Goal: Task Accomplishment & Management: Complete application form

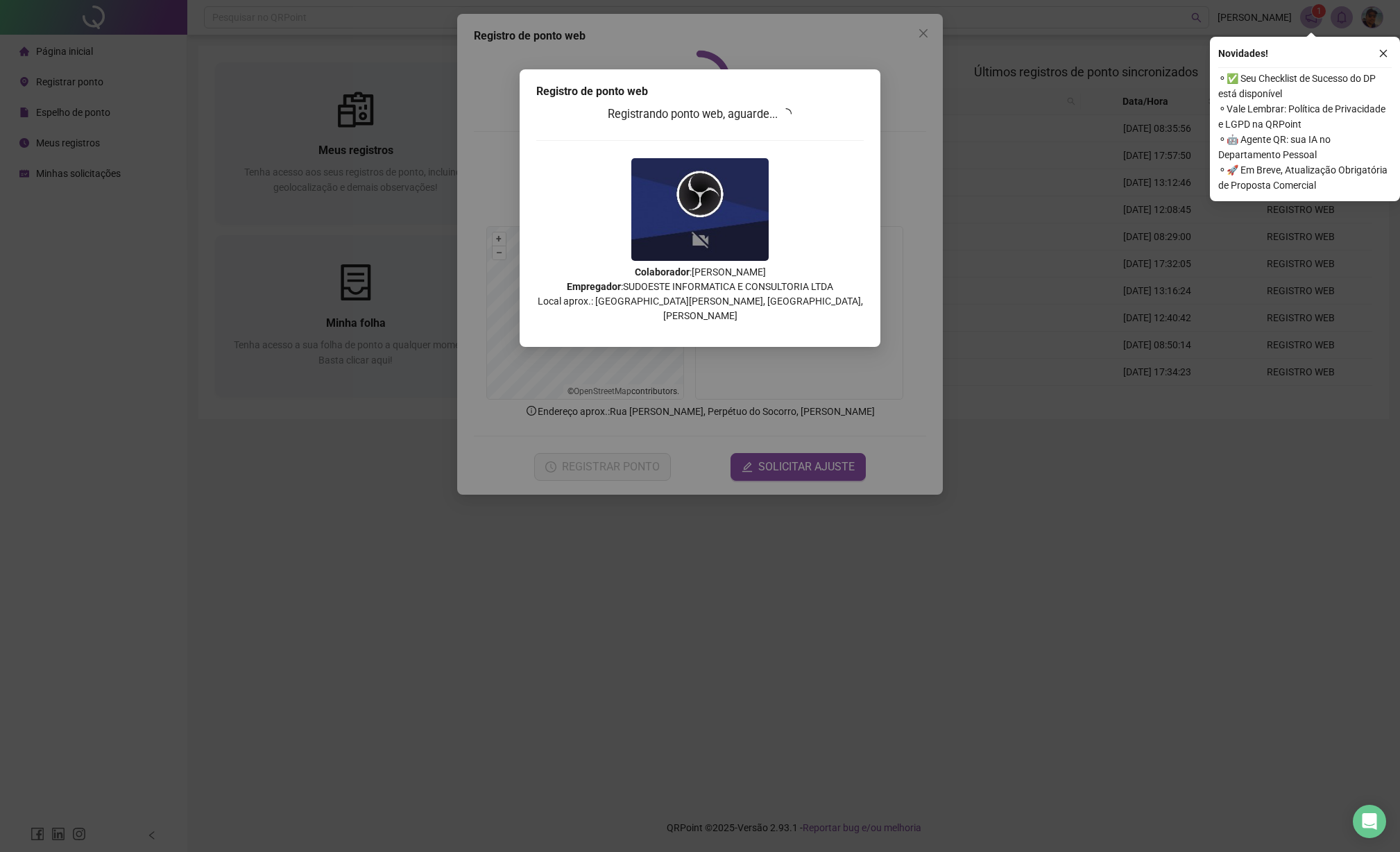
drag, startPoint x: 1397, startPoint y: 26, endPoint x: 1049, endPoint y: 56, distance: 349.3
click at [950, 71] on div "Registro de ponto web Registrando ponto web, aguarde... Colaborador : EMMANUEL …" at bounding box center [700, 426] width 1400 height 852
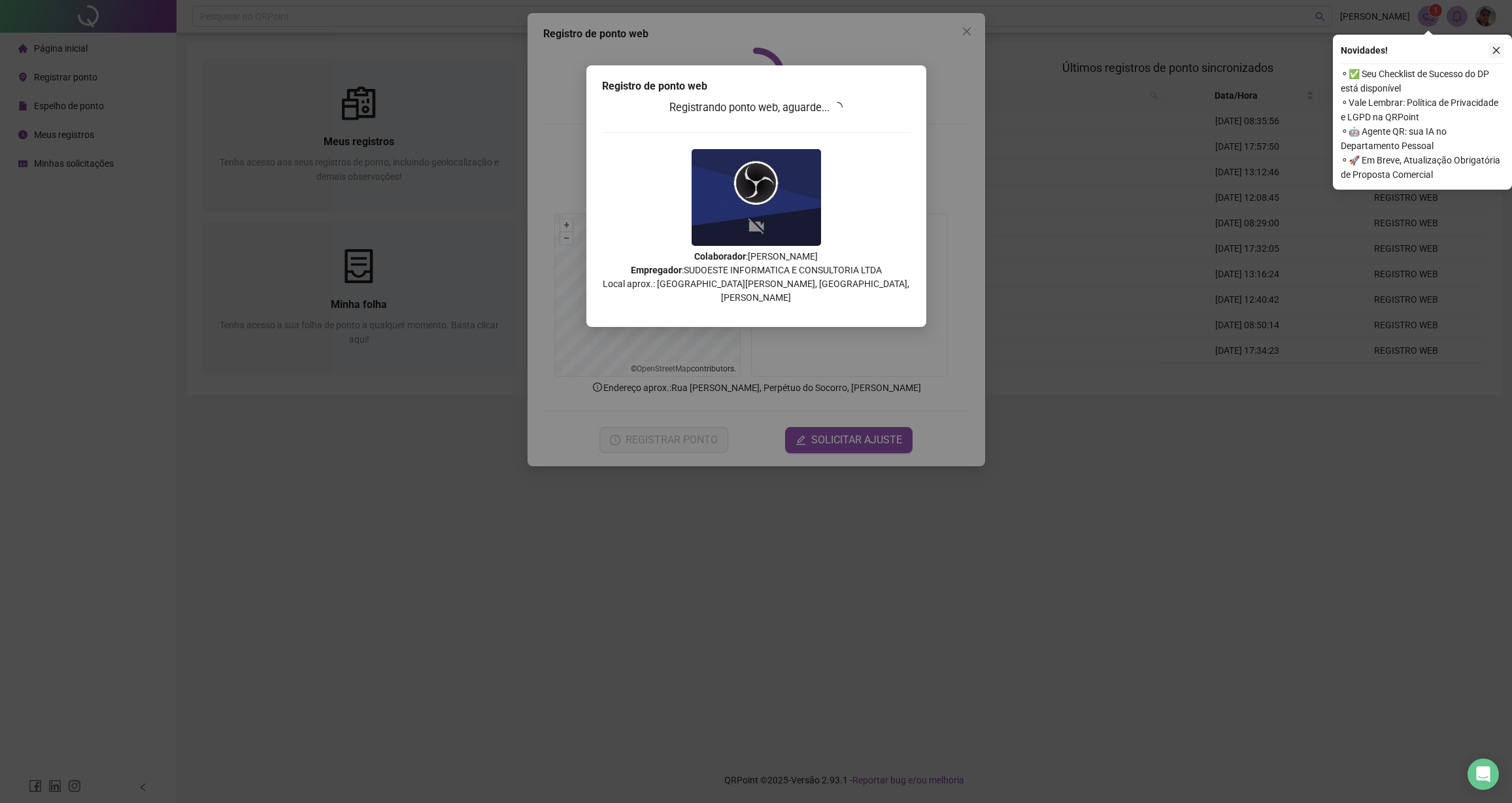
click at [1319, 53] on icon "close" at bounding box center [1496, 50] width 9 height 9
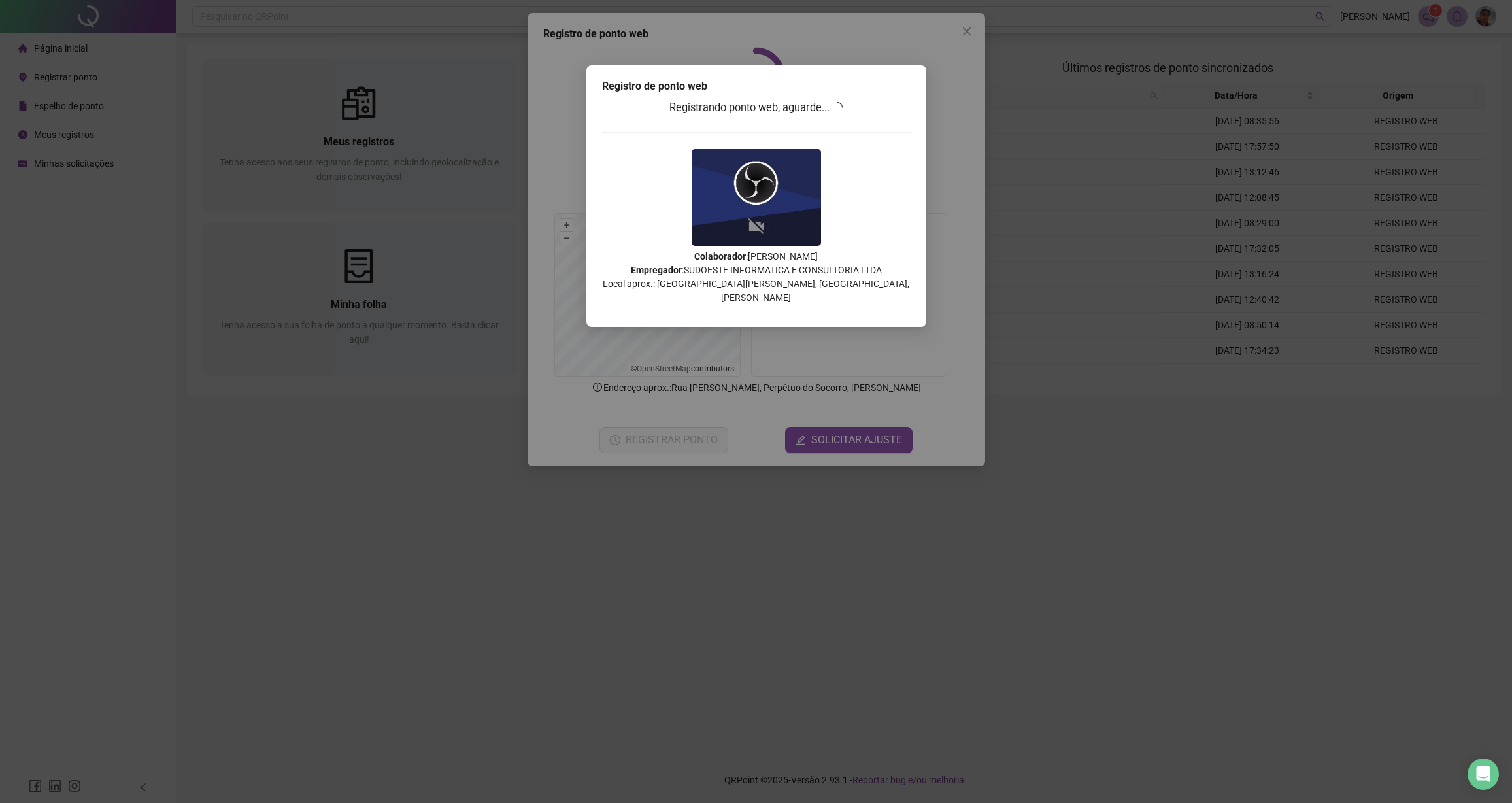
click at [848, 174] on div "Registrando ponto web, aguarde... Colaborador : EMMANUEL DE OLIVEIRA MONTEIRO E…" at bounding box center [756, 206] width 308 height 215
click at [765, 219] on img at bounding box center [757, 197] width 130 height 97
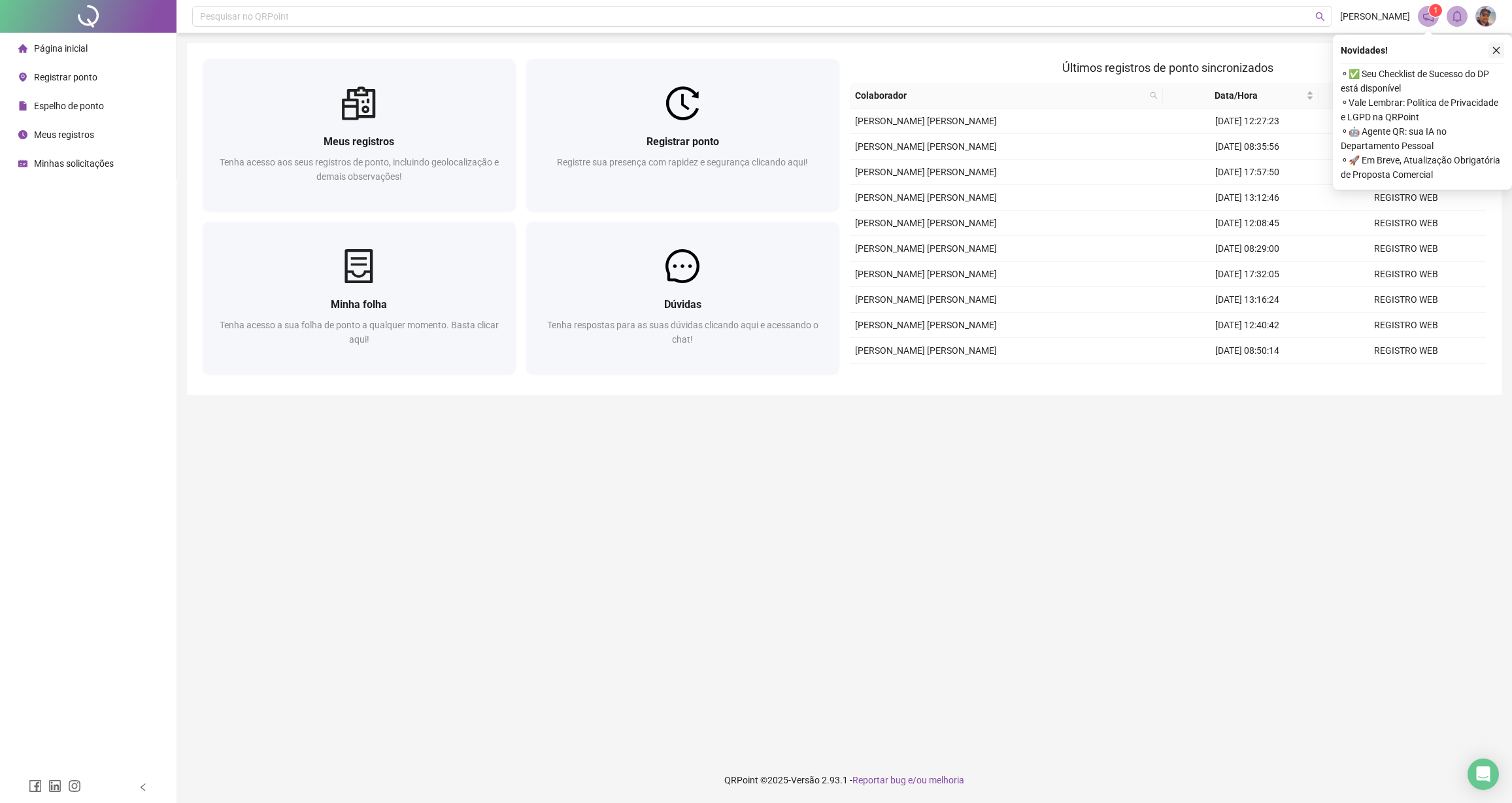
click at [1500, 50] on icon "close" at bounding box center [1496, 50] width 9 height 9
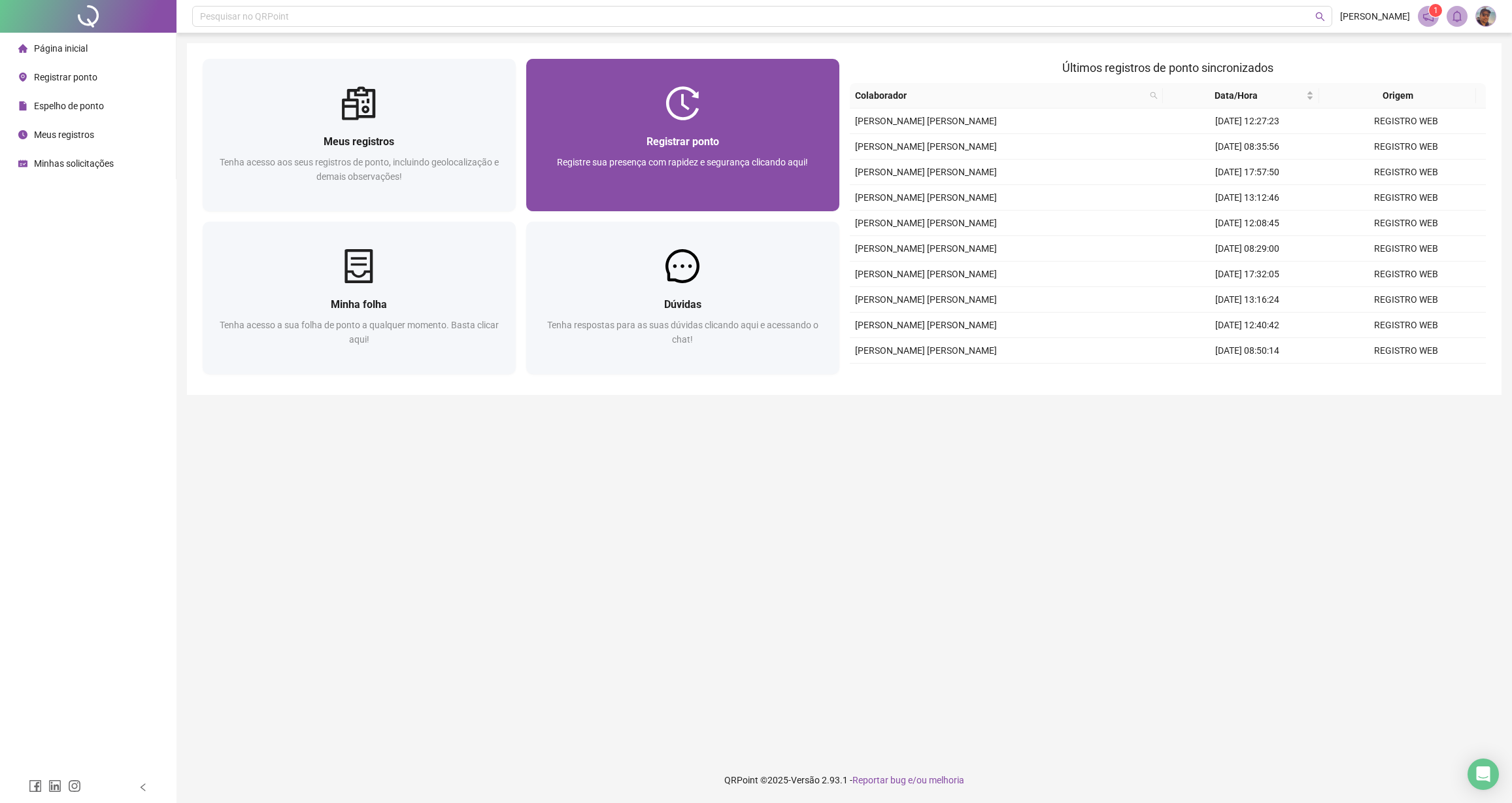
click at [728, 132] on div "Registrar ponto Registre sua presença com rapidez e segurança clicando aqui!" at bounding box center [683, 166] width 313 height 91
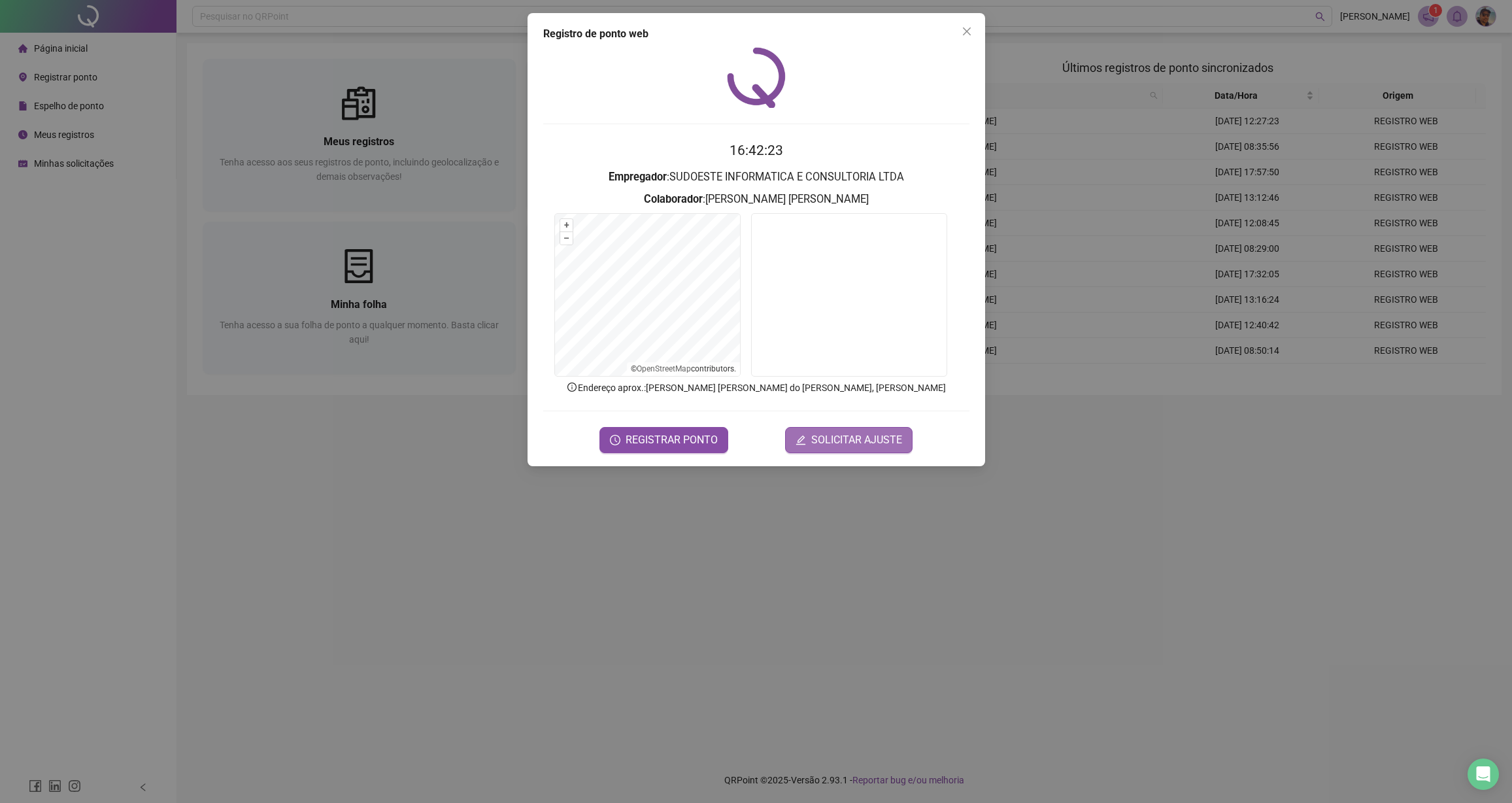
click at [832, 446] on span "SOLICITAR AJUSTE" at bounding box center [857, 439] width 91 height 16
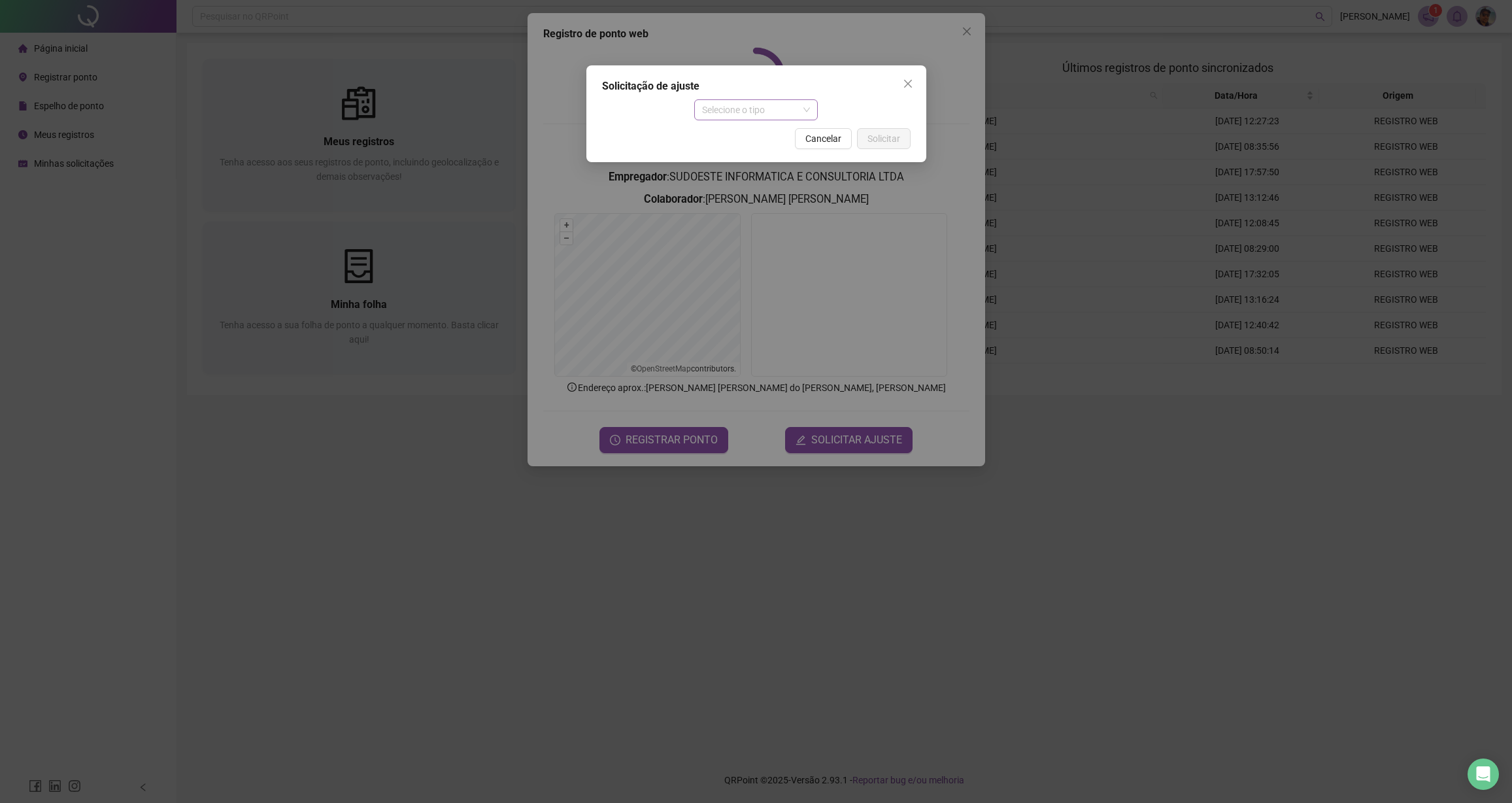
click at [801, 111] on span "Selecione o tipo" at bounding box center [756, 110] width 108 height 19
click at [759, 138] on div "Ajuste manual" at bounding box center [756, 136] width 103 height 14
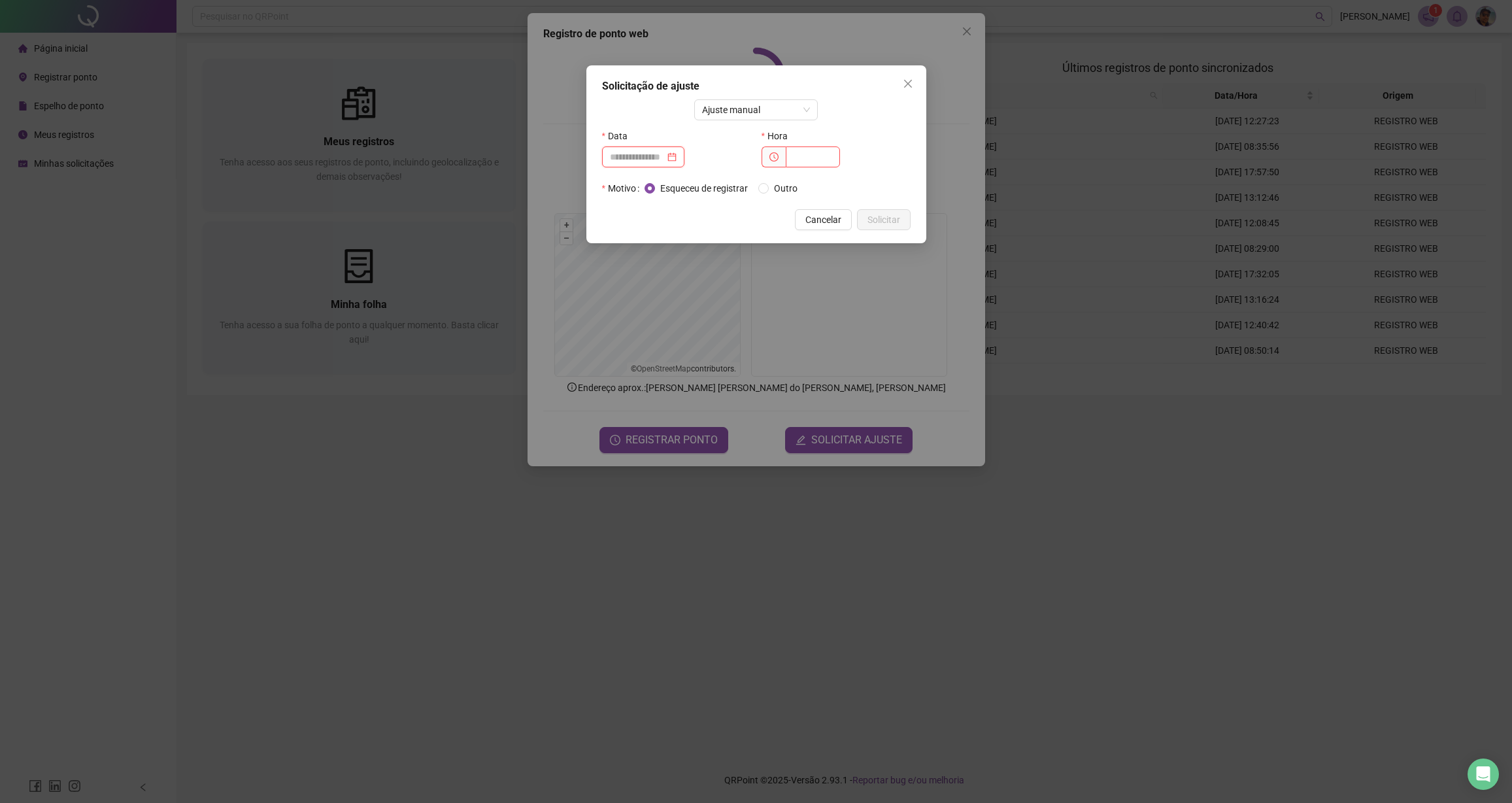
click at [661, 155] on input at bounding box center [637, 157] width 55 height 14
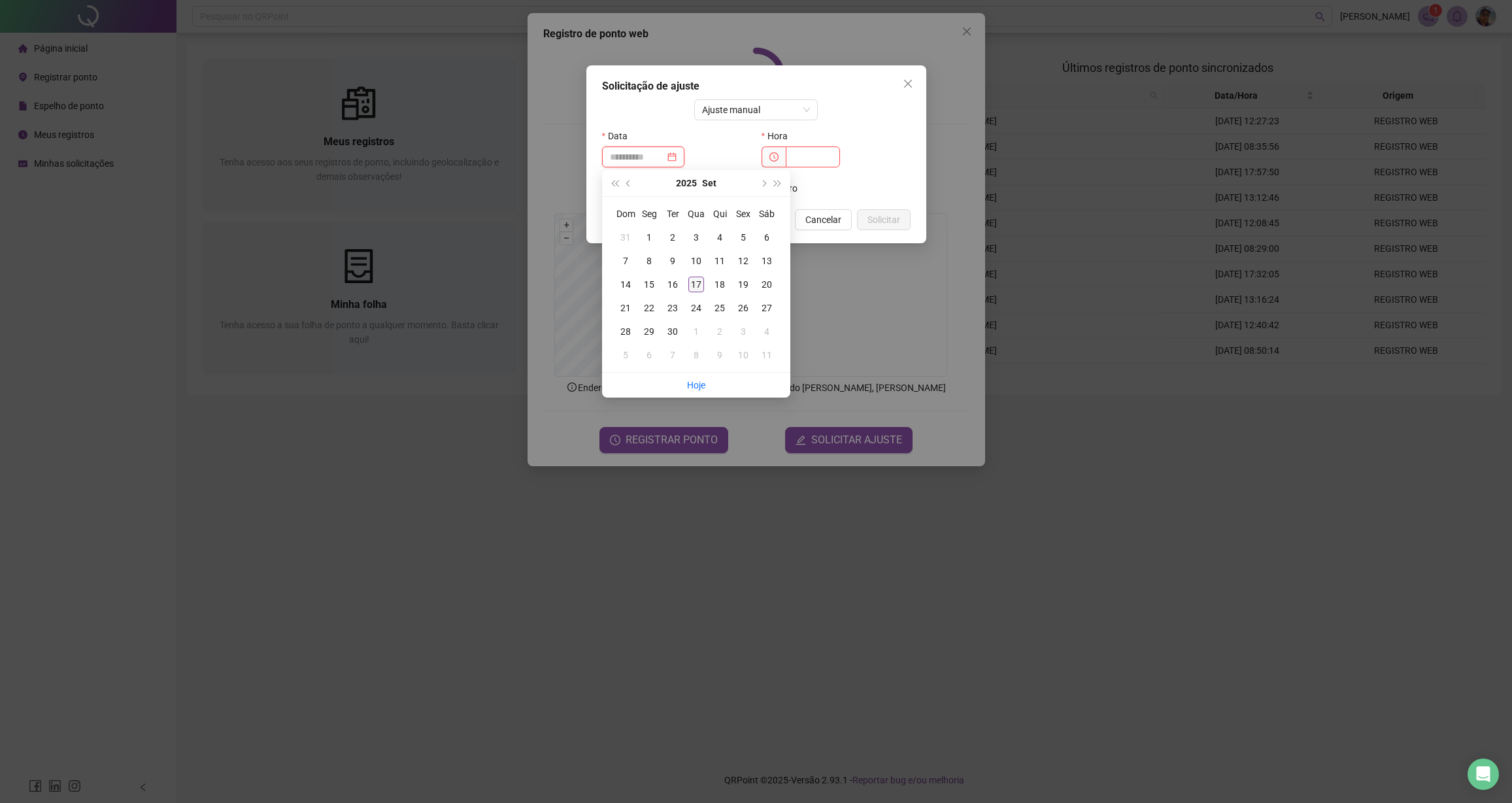
type input "**********"
click at [699, 286] on div "17" at bounding box center [696, 284] width 16 height 16
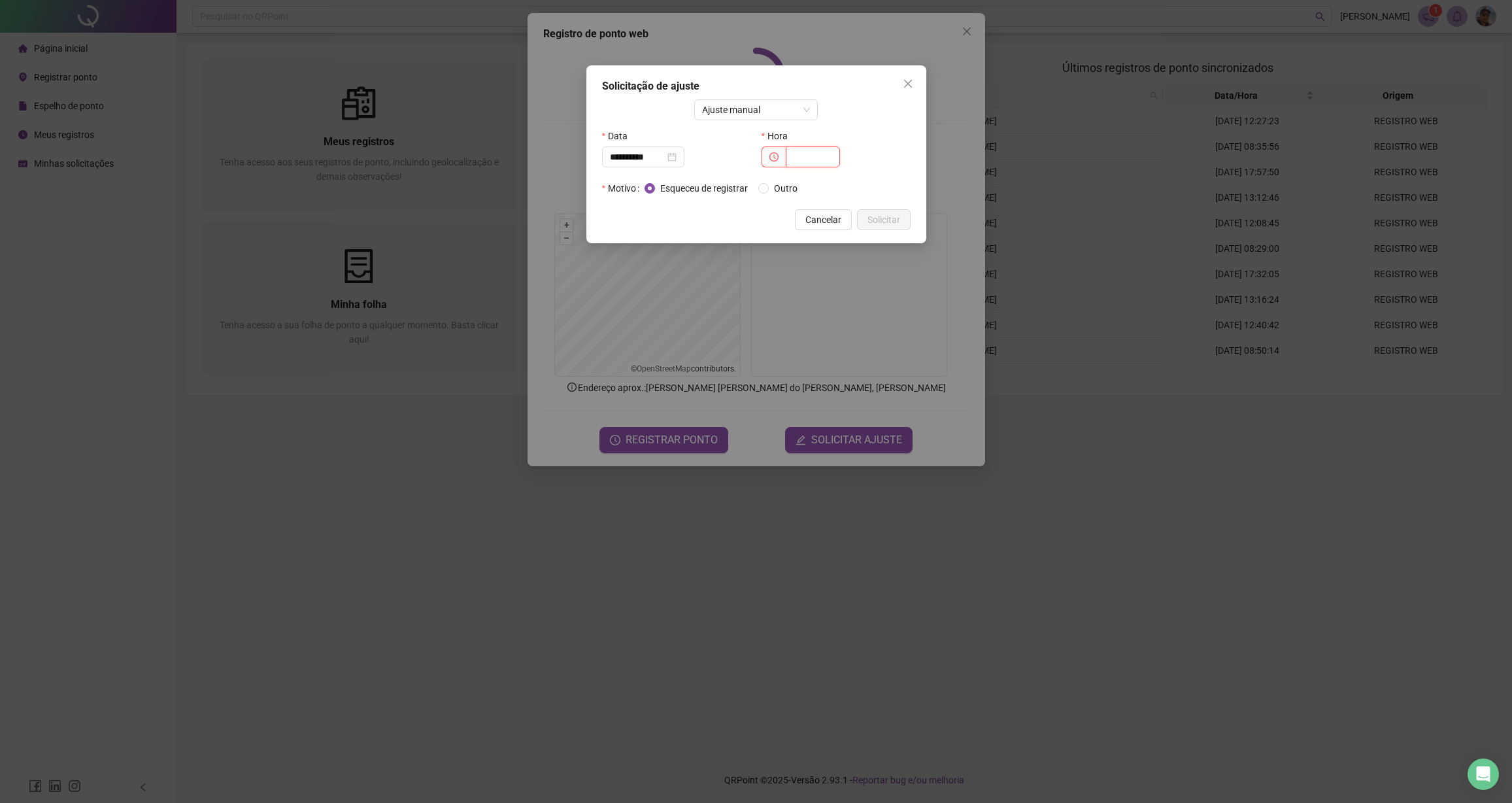
click at [809, 163] on input "text" at bounding box center [813, 157] width 54 height 21
type input "*****"
click at [795, 192] on span "Outro" at bounding box center [786, 188] width 34 height 14
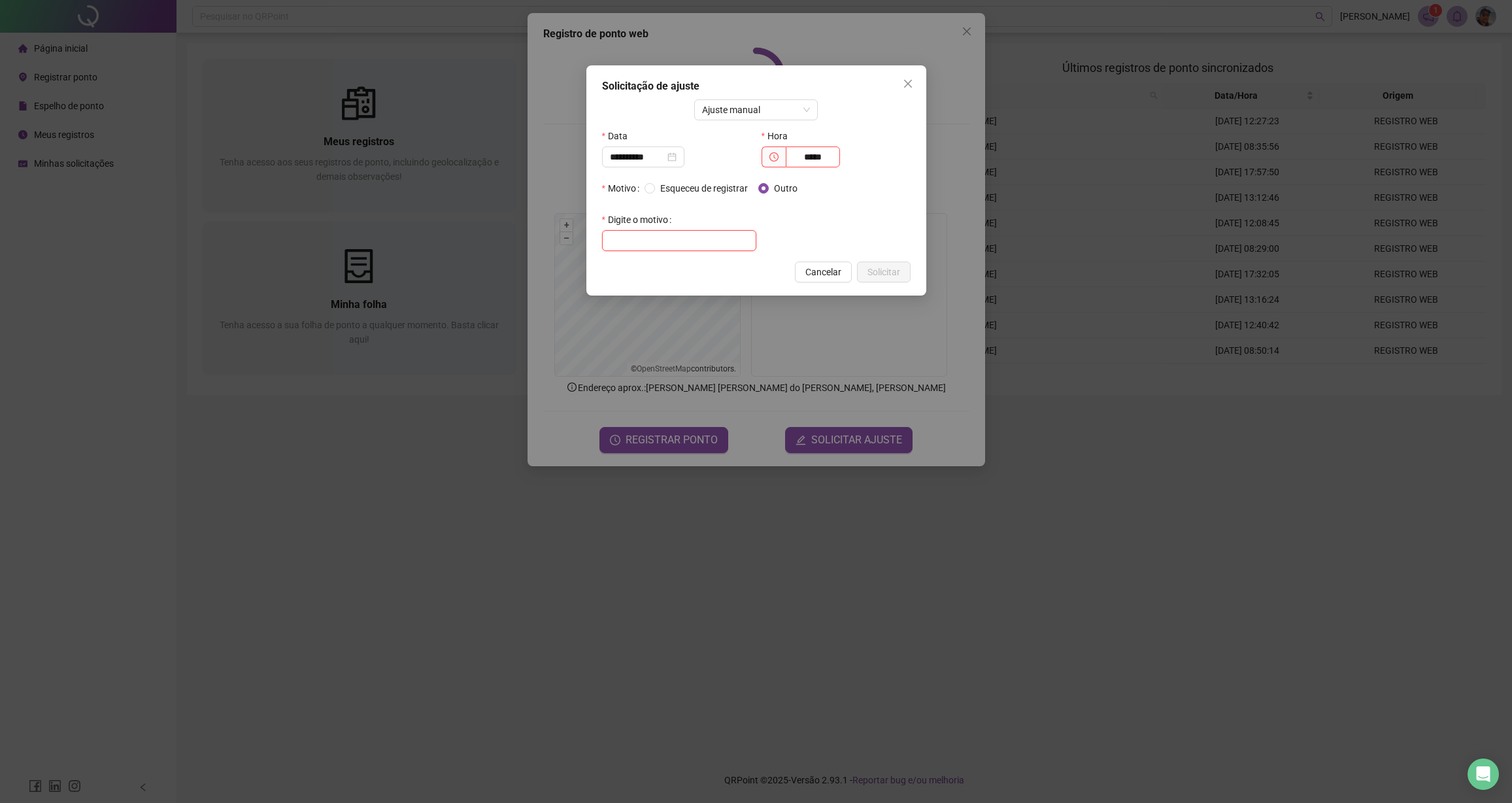
click at [742, 245] on input "text" at bounding box center [679, 241] width 155 height 21
type input "**********"
click at [899, 274] on span "Solicitar" at bounding box center [884, 272] width 32 height 14
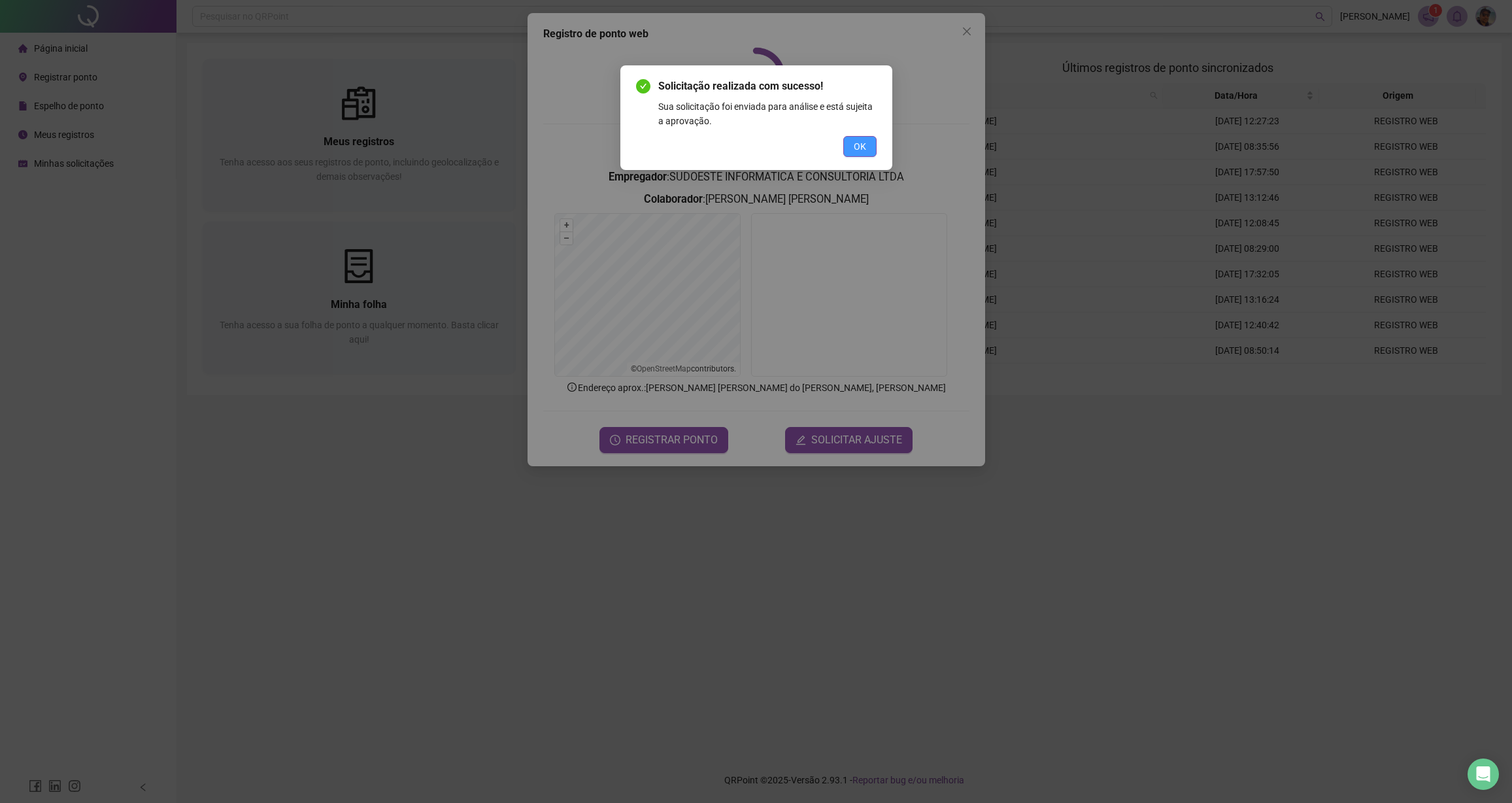
click at [866, 151] on button "OK" at bounding box center [860, 146] width 33 height 21
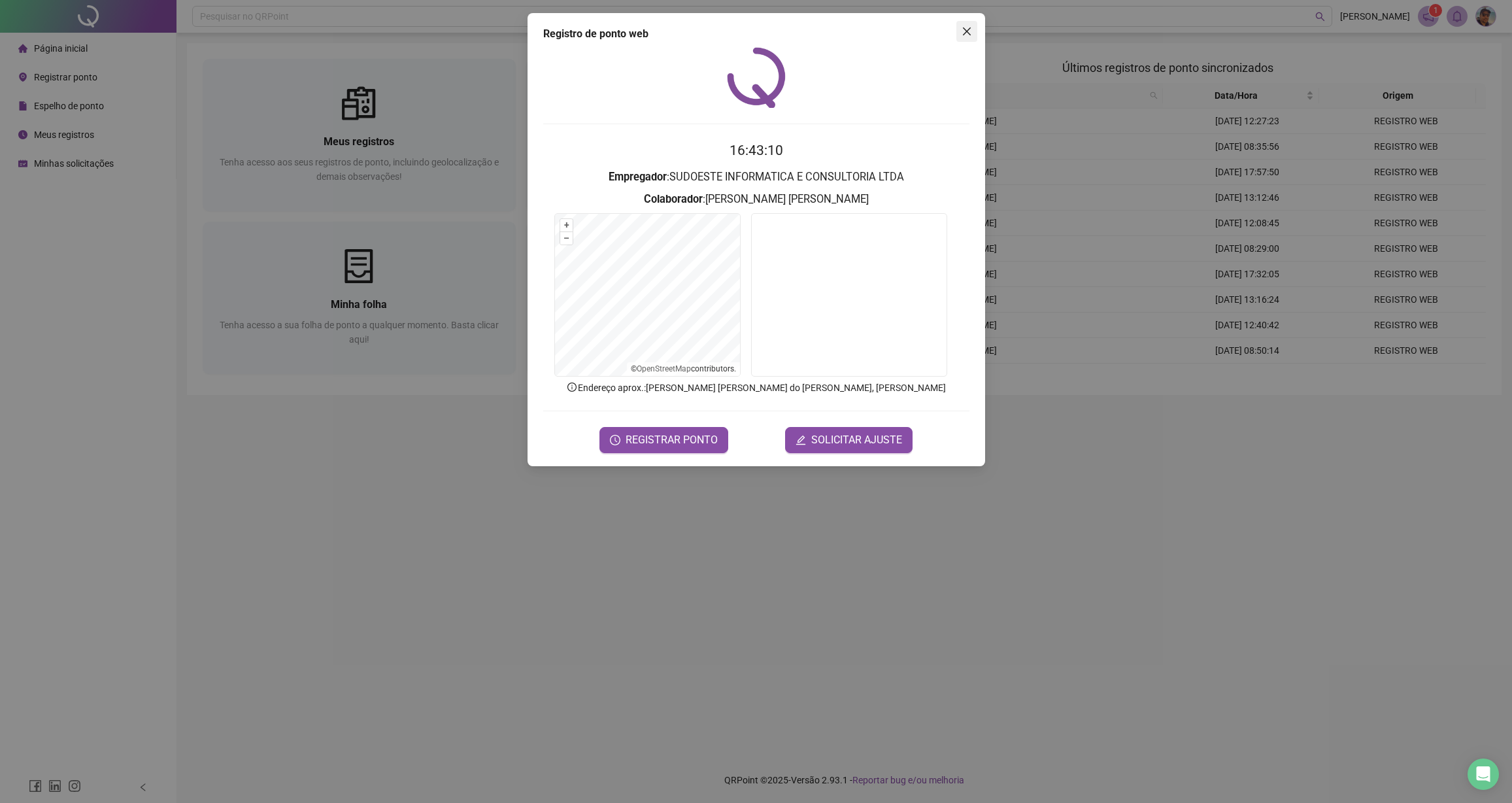
click at [970, 32] on icon "close" at bounding box center [966, 31] width 10 height 10
